Goal: Register for event/course

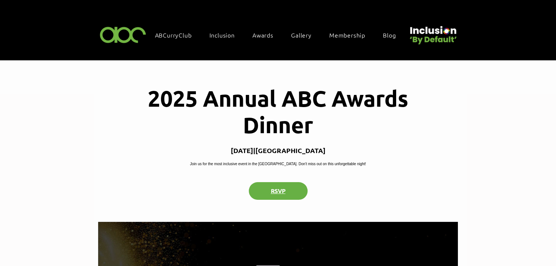
click at [278, 199] on button "RSVP" at bounding box center [278, 191] width 59 height 18
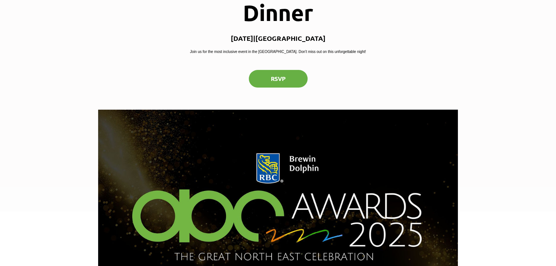
scroll to position [220, 0]
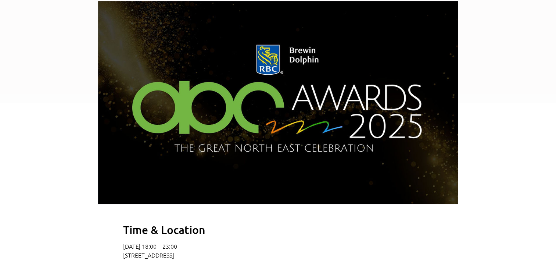
click at [275, 115] on img "2025 Annual ABC Awards Dinner" at bounding box center [278, 102] width 360 height 203
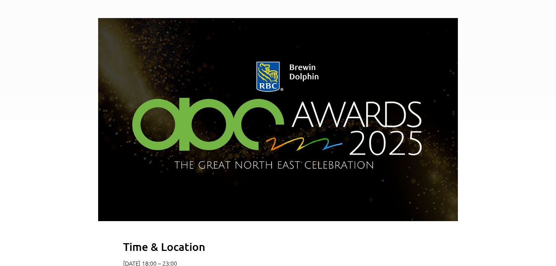
scroll to position [0, 0]
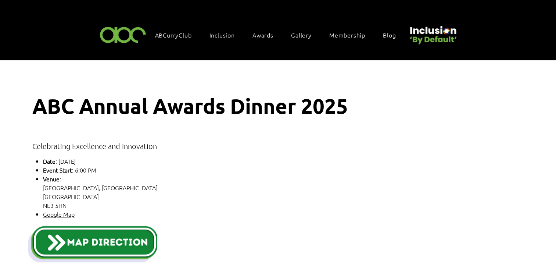
click at [331, 212] on div "main content" at bounding box center [278, 175] width 556 height 231
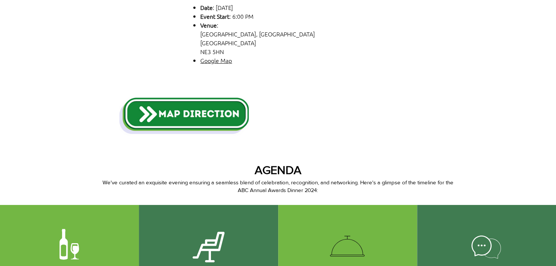
scroll to position [37, 0]
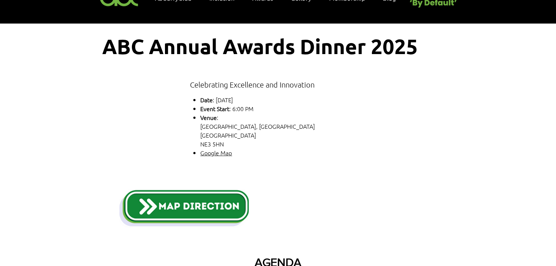
click at [178, 207] on img "main content" at bounding box center [183, 207] width 129 height 40
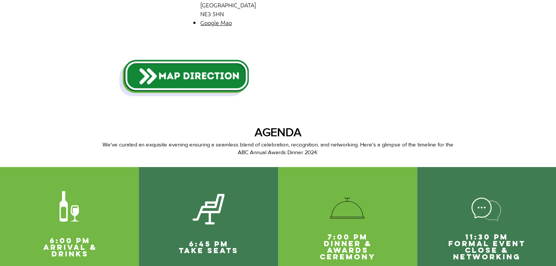
scroll to position [0, 0]
